Goal: Task Accomplishment & Management: Complete application form

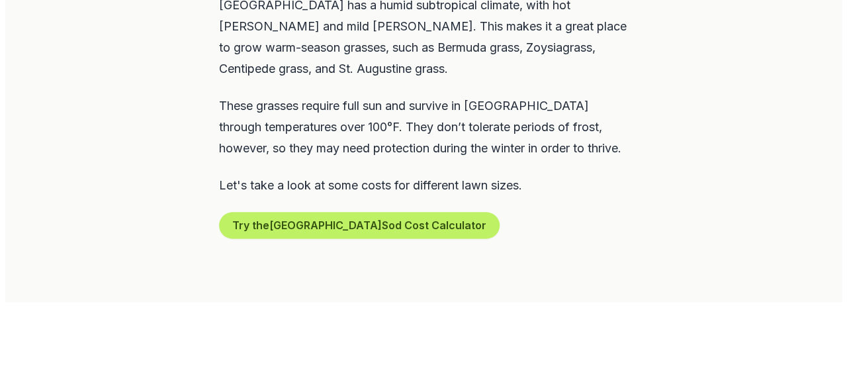
scroll to position [728, 0]
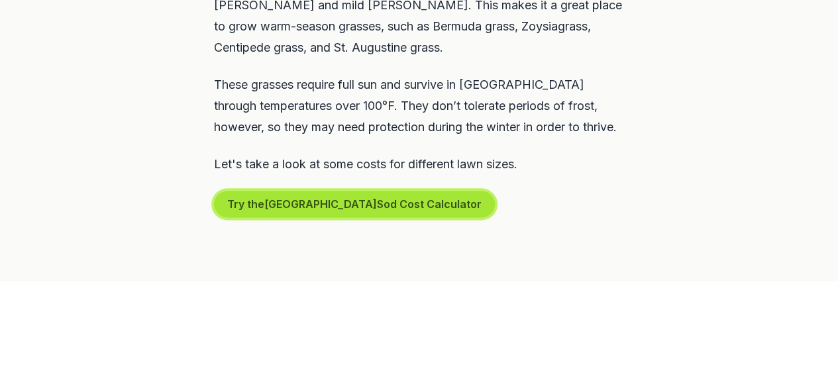
click at [332, 191] on button "Try the [GEOGRAPHIC_DATA] Sod Cost Calculator" at bounding box center [354, 204] width 281 height 26
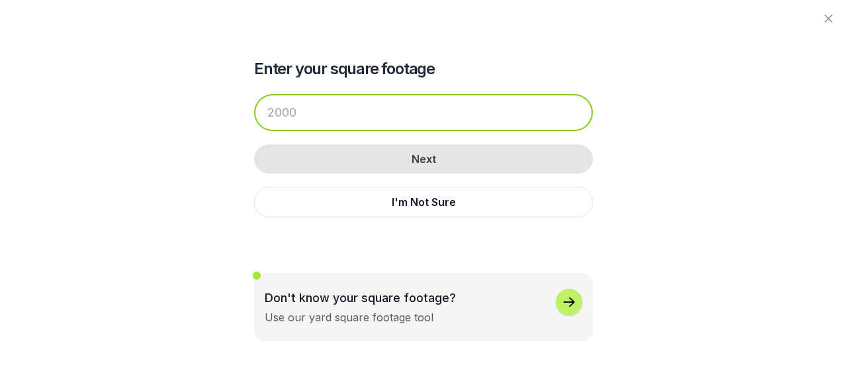
drag, startPoint x: 301, startPoint y: 120, endPoint x: 283, endPoint y: 120, distance: 17.9
click at [283, 120] on input "number" at bounding box center [423, 112] width 339 height 37
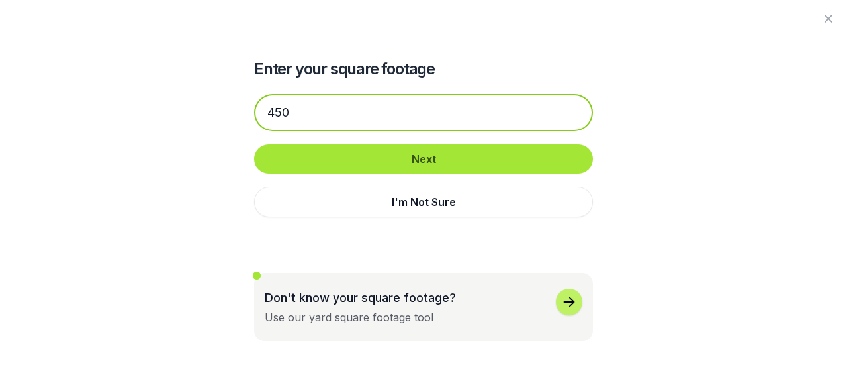
type input "450"
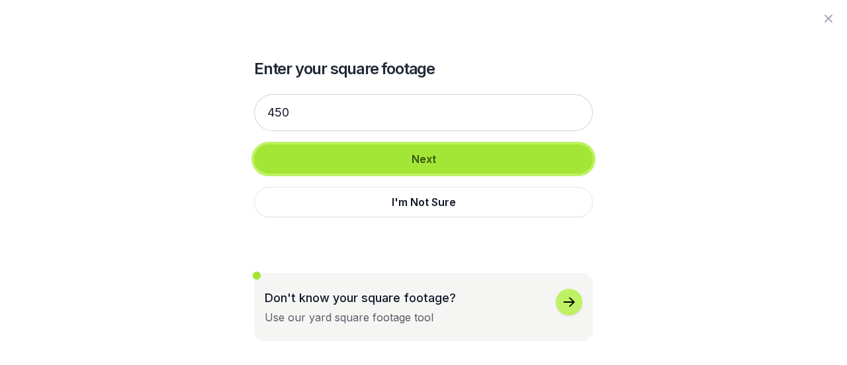
click at [424, 150] on button "Next" at bounding box center [423, 158] width 339 height 29
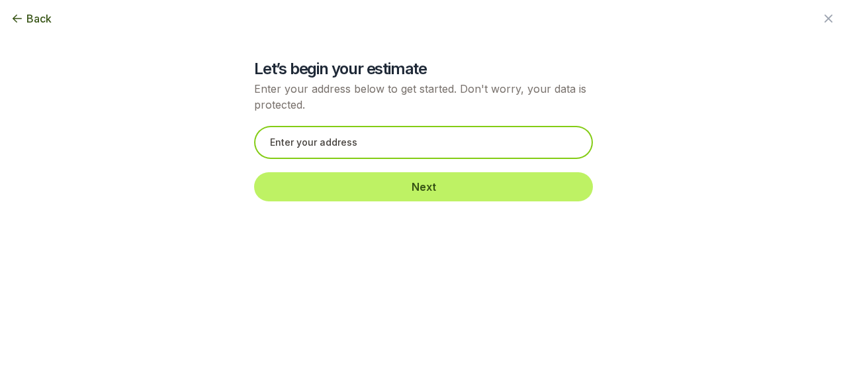
click at [284, 140] on input "text" at bounding box center [423, 142] width 339 height 33
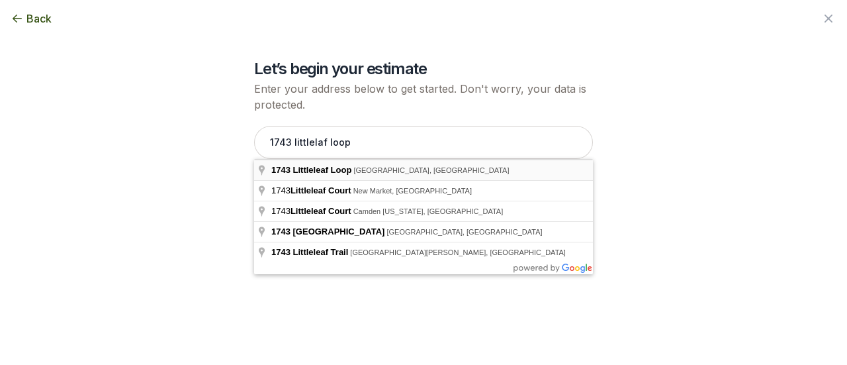
type input "1743 [GEOGRAPHIC_DATA], [GEOGRAPHIC_DATA], [GEOGRAPHIC_DATA]"
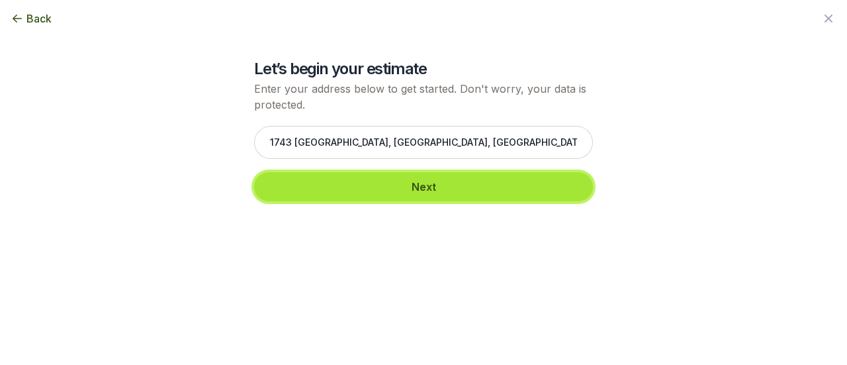
click at [397, 183] on button "Next" at bounding box center [423, 186] width 339 height 29
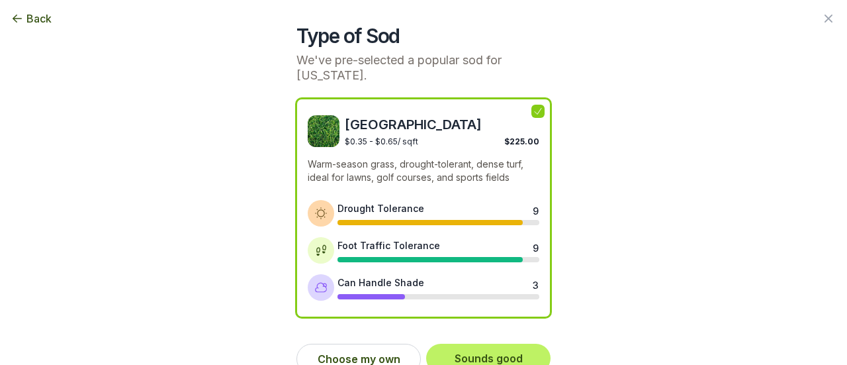
scroll to position [53, 0]
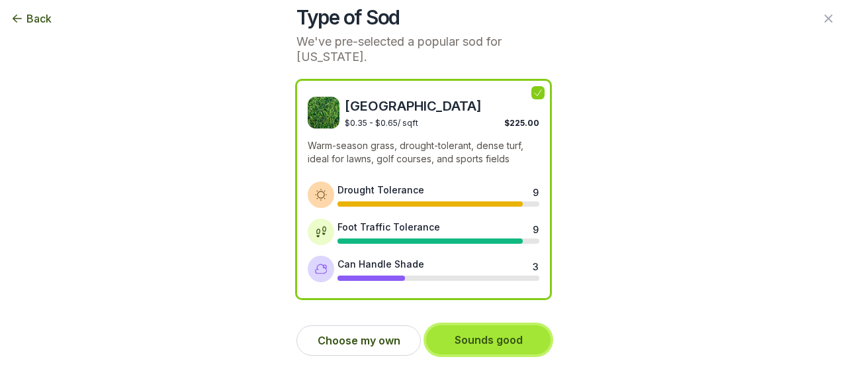
click at [479, 339] on button "Sounds good" at bounding box center [488, 339] width 124 height 29
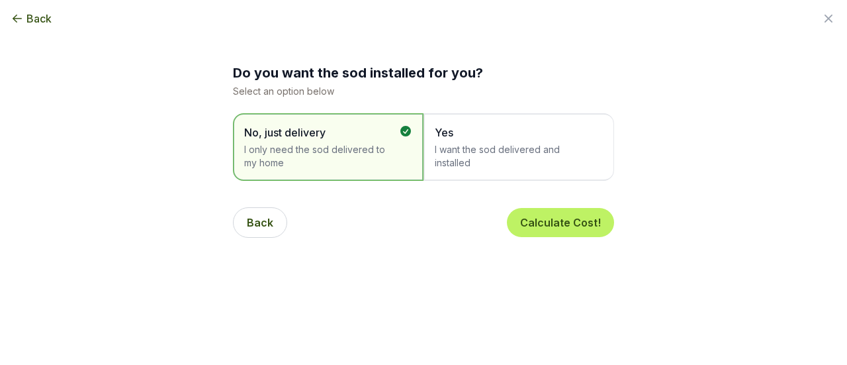
click at [491, 156] on span "I want the sod delivered and installed" at bounding box center [512, 156] width 155 height 26
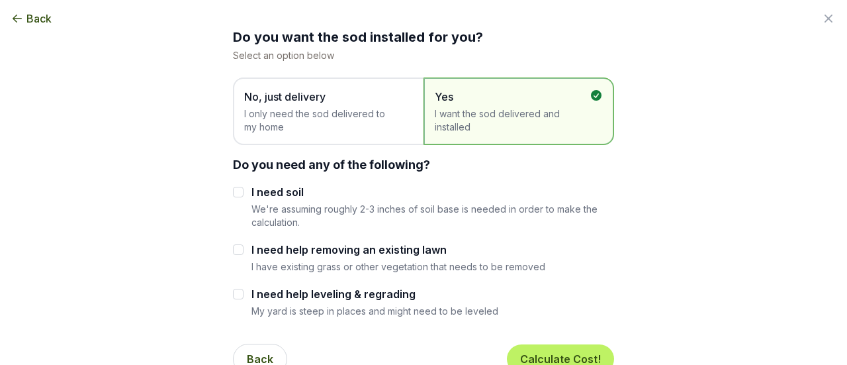
scroll to position [54, 0]
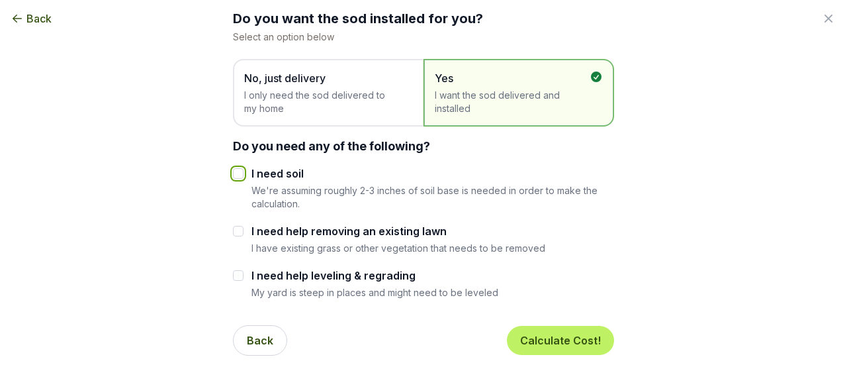
click at [233, 175] on input "I need soil" at bounding box center [238, 173] width 11 height 11
checkbox input "true"
click at [234, 236] on div at bounding box center [238, 231] width 11 height 16
click at [234, 232] on input "I need help removing an existing lawn" at bounding box center [238, 231] width 11 height 11
checkbox input "true"
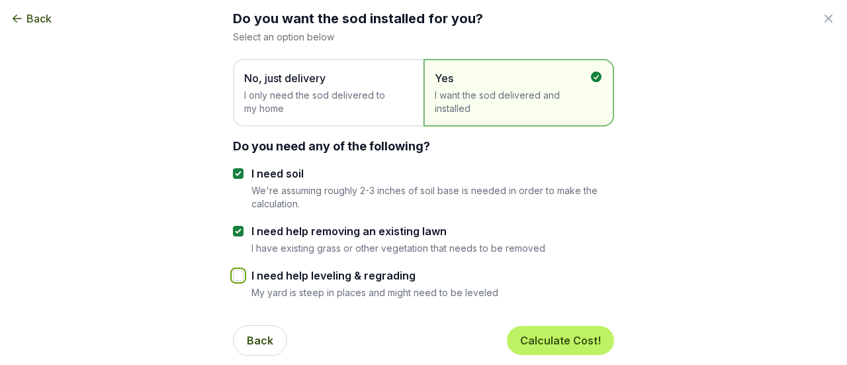
click at [236, 271] on input "I need help leveling & regrading" at bounding box center [238, 275] width 11 height 11
checkbox input "true"
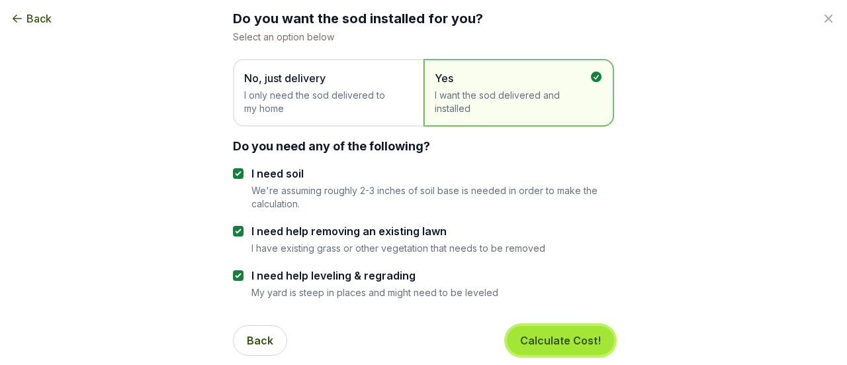
click at [550, 335] on button "Calculate Cost!" at bounding box center [560, 340] width 107 height 29
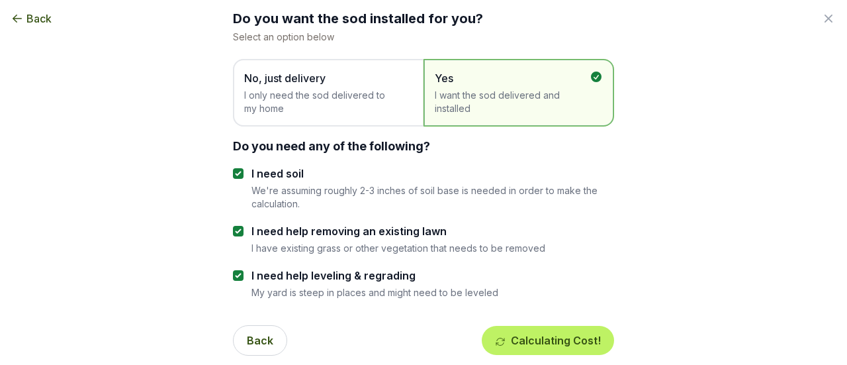
scroll to position [0, 0]
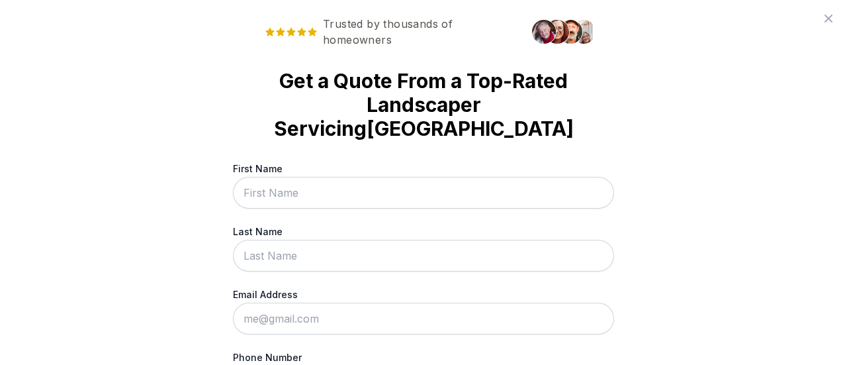
click at [262, 197] on input "First Name" at bounding box center [423, 193] width 381 height 32
type input "H"
type input "[PERSON_NAME]"
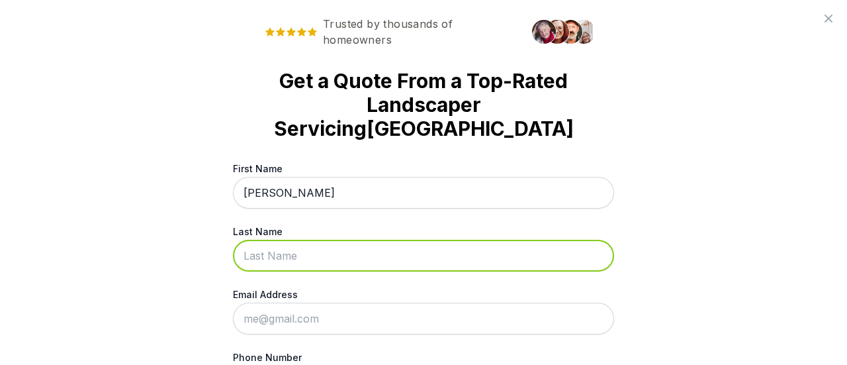
click at [269, 259] on input "Last Name" at bounding box center [423, 256] width 381 height 32
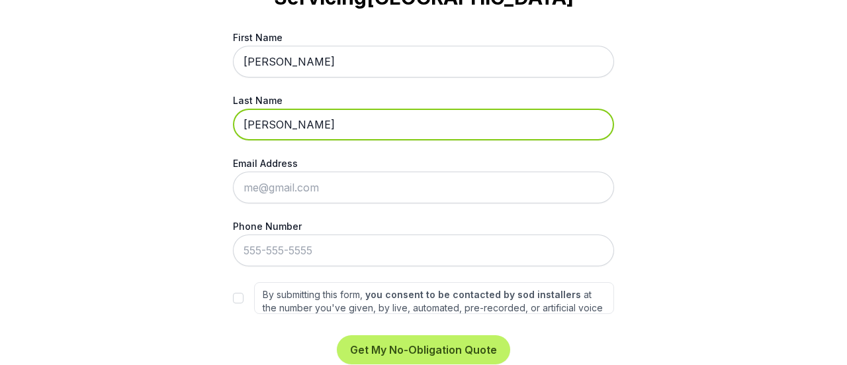
scroll to position [132, 0]
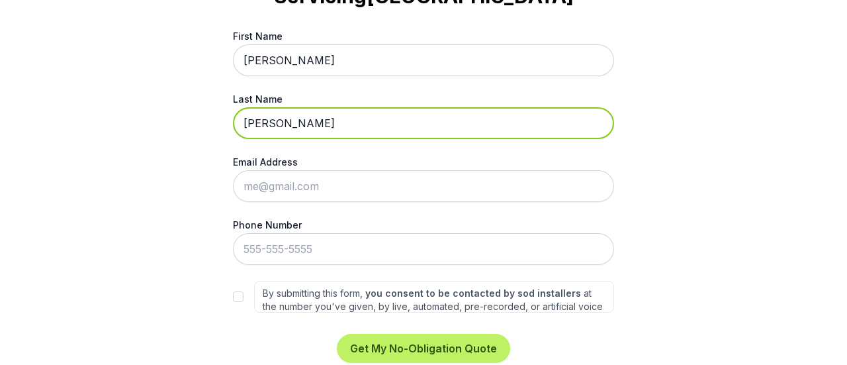
type input "[PERSON_NAME]"
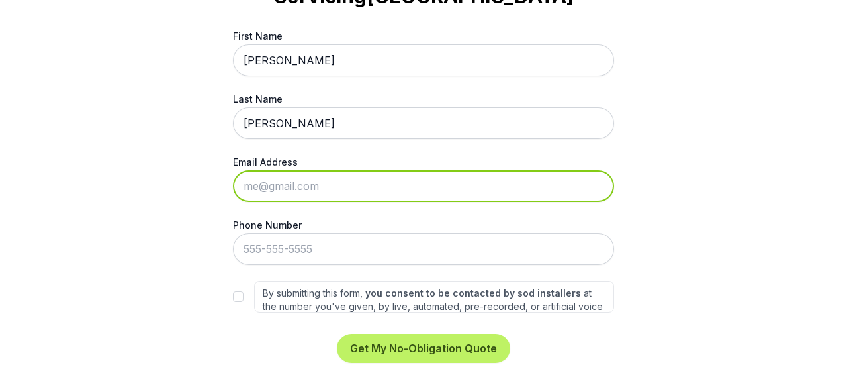
click at [259, 186] on input "Email Address" at bounding box center [423, 186] width 381 height 32
type input "[EMAIL_ADDRESS][DOMAIN_NAME]"
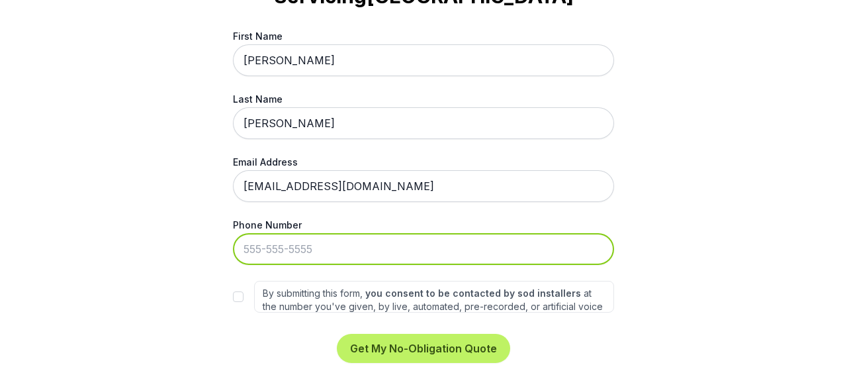
click at [256, 248] on input "Phone Number" at bounding box center [423, 249] width 381 height 32
type input "[PHONE_NUMBER]"
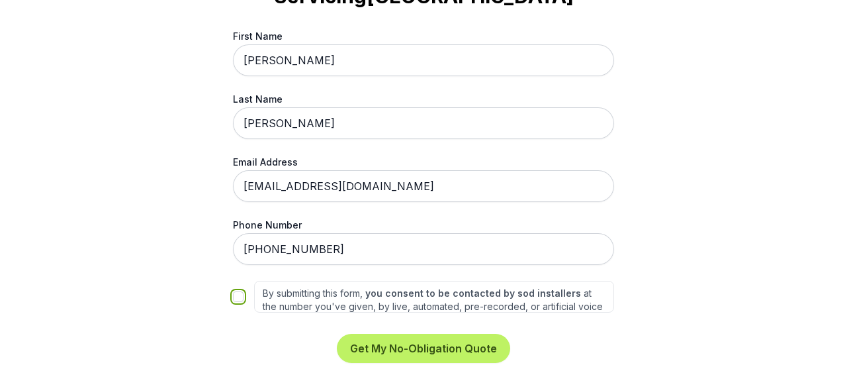
click at [237, 299] on input "By submitting this form, you consent to be contacted by sod installers at the n…" at bounding box center [238, 296] width 11 height 11
checkbox input "true"
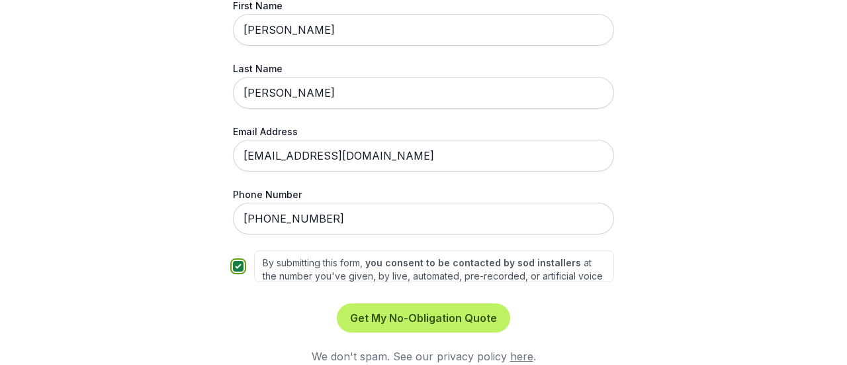
scroll to position [177, 0]
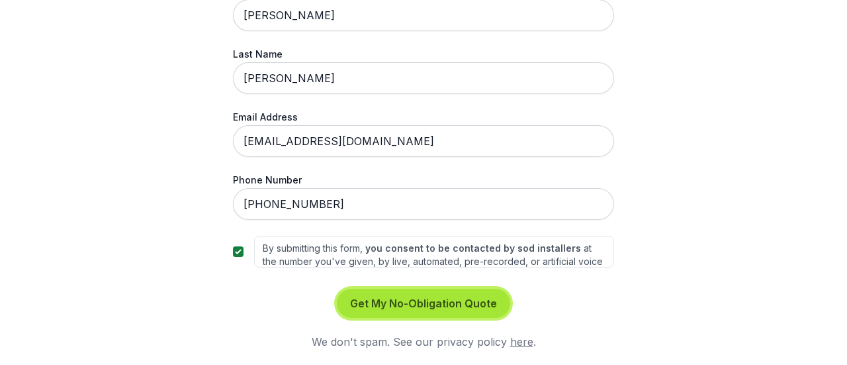
click at [414, 307] on button "Get My No-Obligation Quote" at bounding box center [423, 303] width 173 height 29
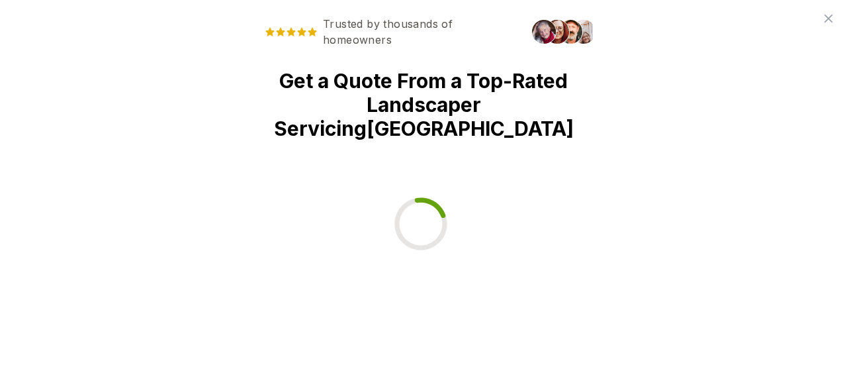
scroll to position [0, 0]
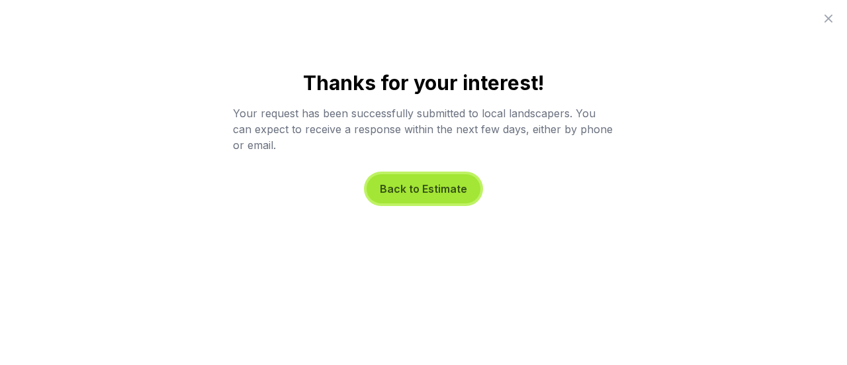
click at [425, 188] on button "Back to Estimate" at bounding box center [424, 188] width 114 height 29
